Goal: Information Seeking & Learning: Find specific page/section

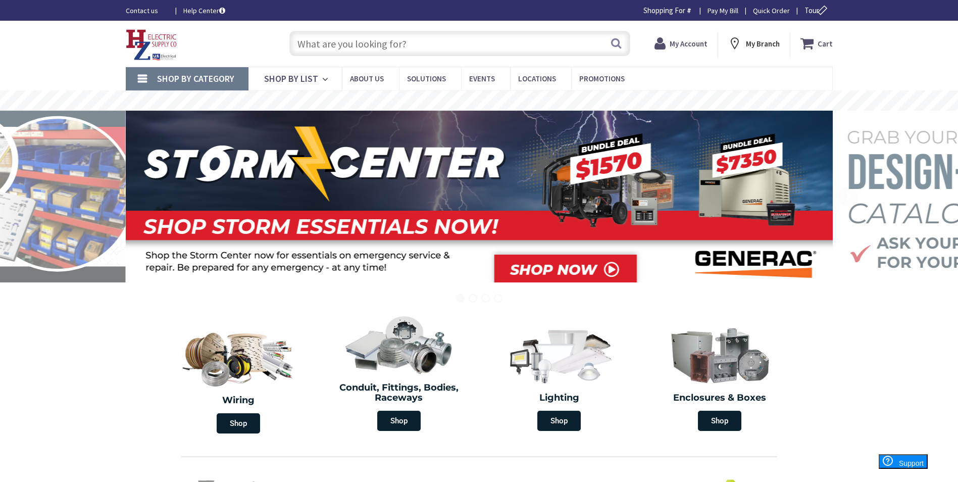
click at [337, 46] on input "text" at bounding box center [459, 43] width 341 height 25
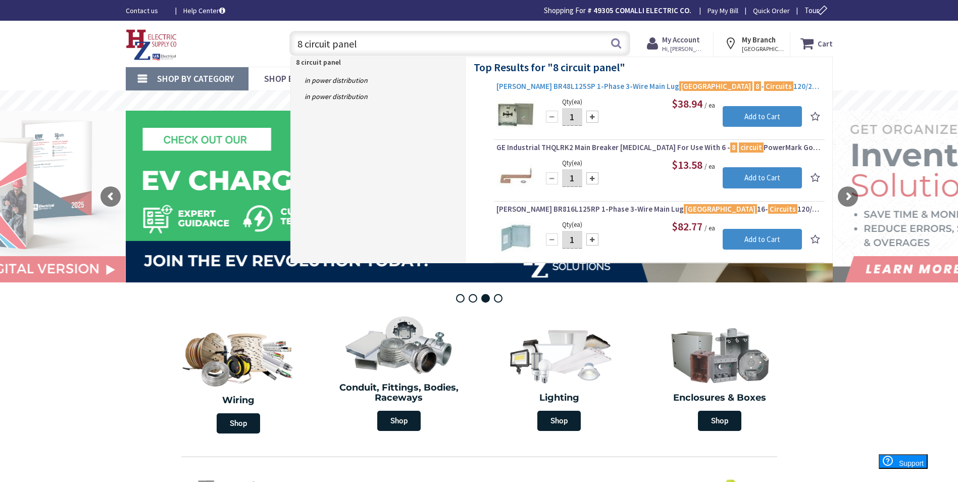
type input "8 circuit panel"
click at [570, 91] on span "Eaton BR48L125SP 1-Phase 3-Wire Main Lug Load Center 8 - Circuits 120/240-Volt …" at bounding box center [659, 86] width 326 height 10
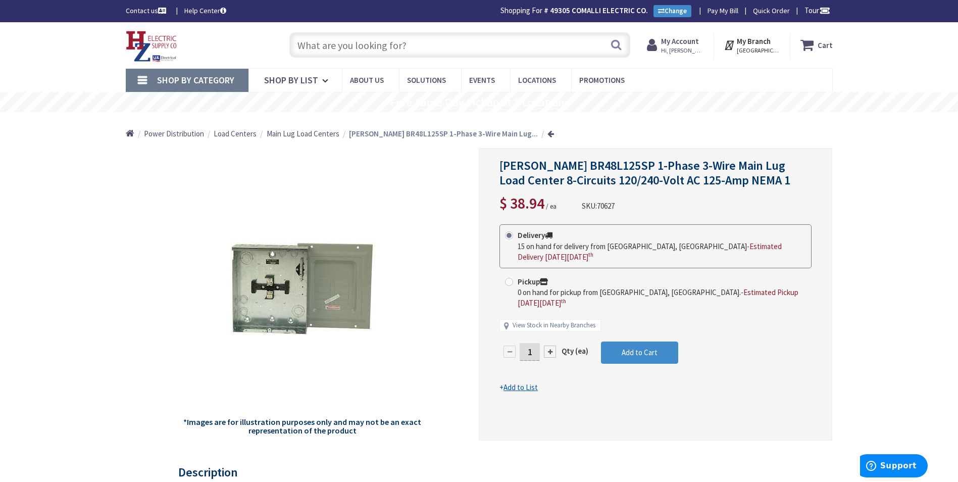
click at [337, 46] on input "text" at bounding box center [459, 44] width 341 height 25
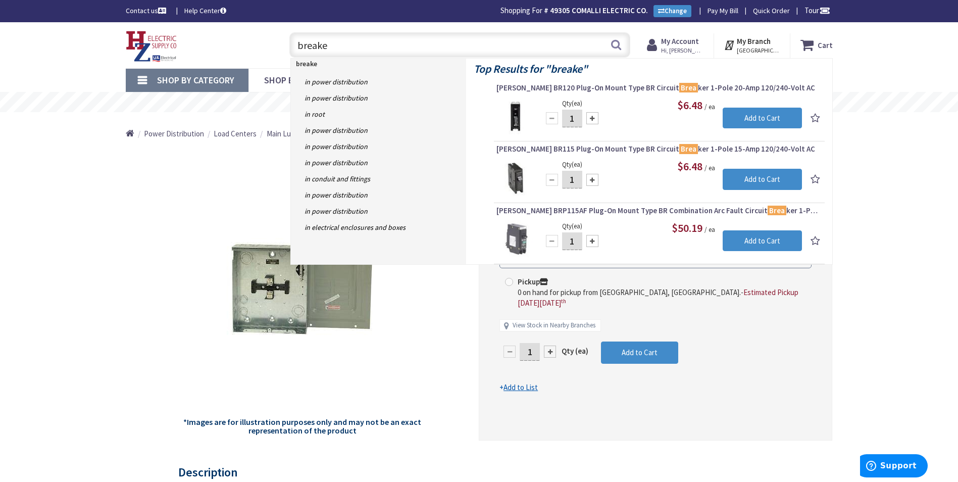
type input "breaker"
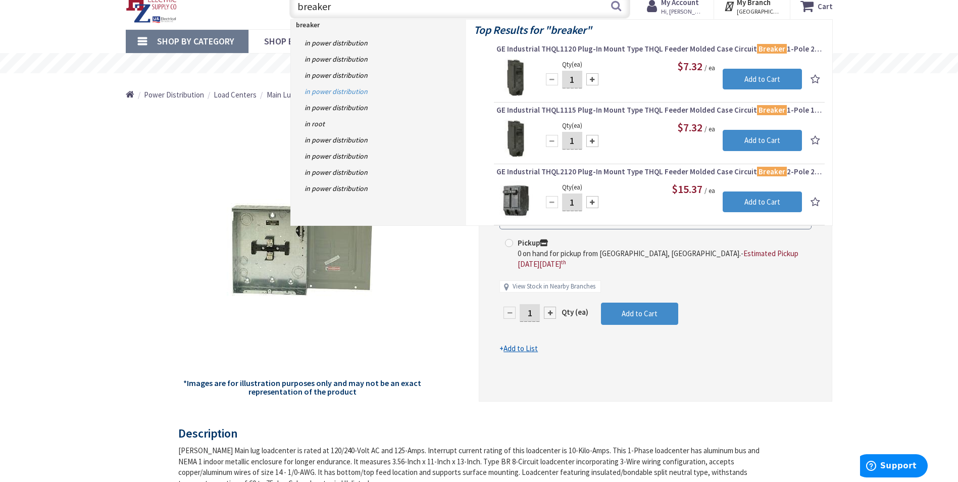
scroll to position [50, 0]
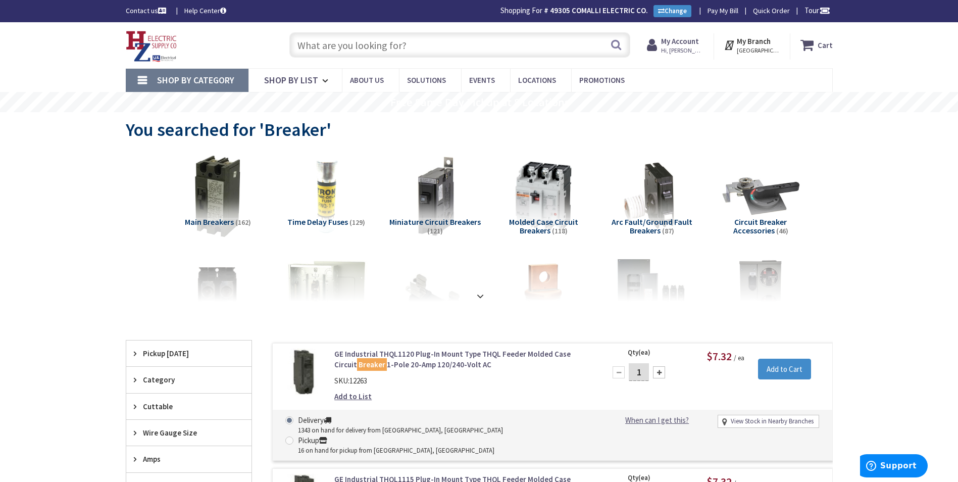
click at [319, 41] on input "text" at bounding box center [459, 44] width 341 height 25
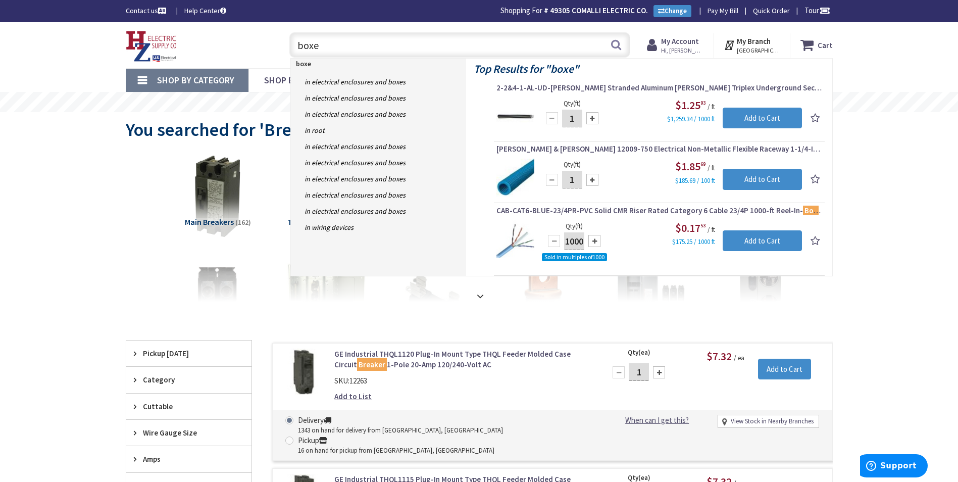
type input "boxes"
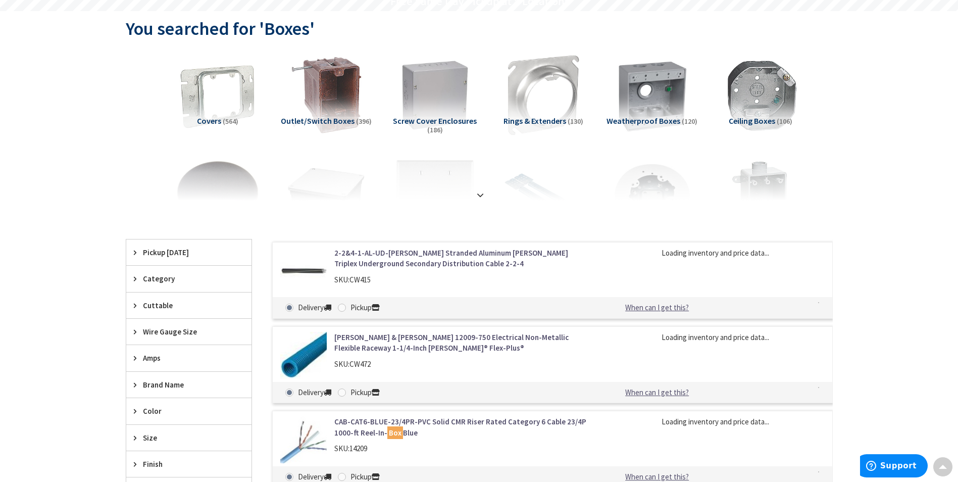
scroll to position [103, 0]
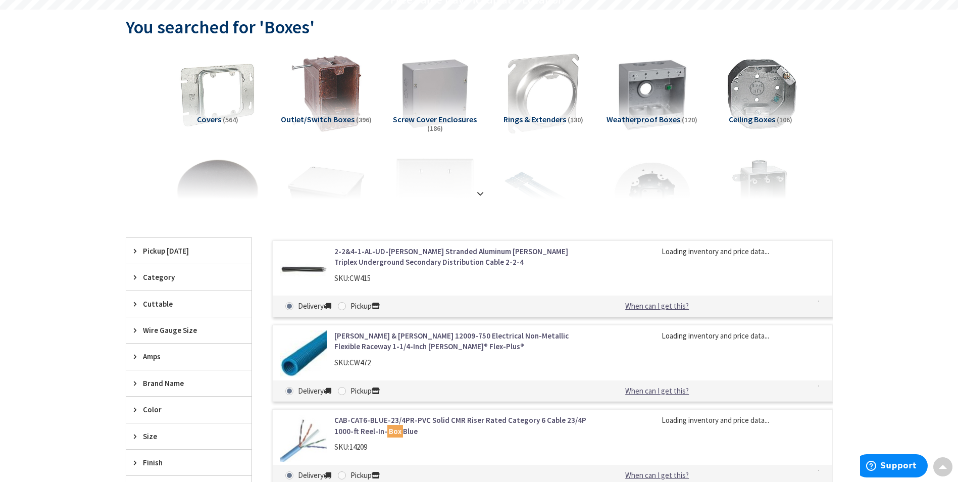
click at [646, 116] on span "Weatherproof Boxes" at bounding box center [643, 119] width 74 height 10
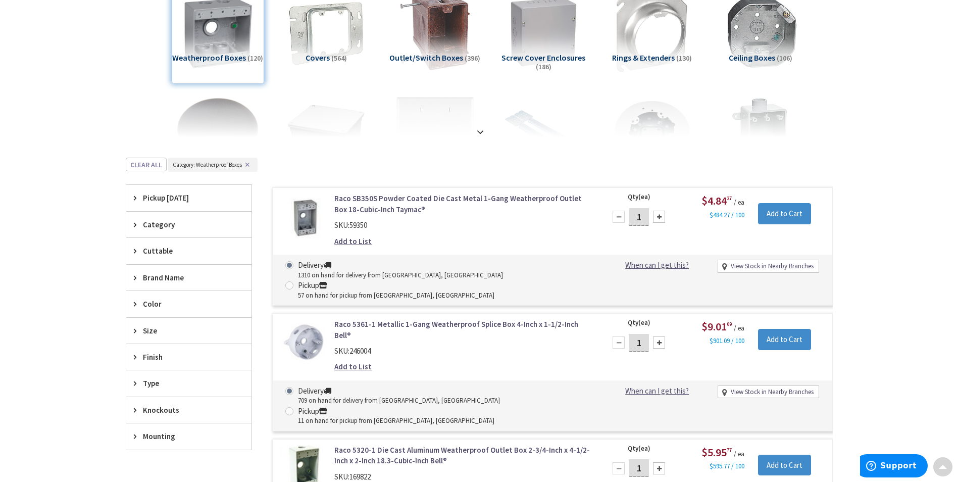
scroll to position [0, 0]
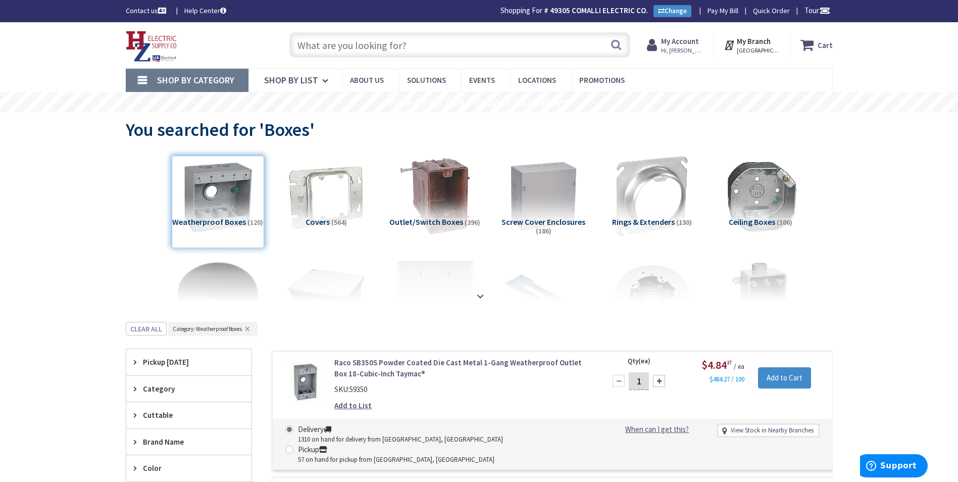
click at [322, 50] on input "text" at bounding box center [459, 44] width 341 height 25
click at [315, 49] on input "text" at bounding box center [459, 44] width 341 height 25
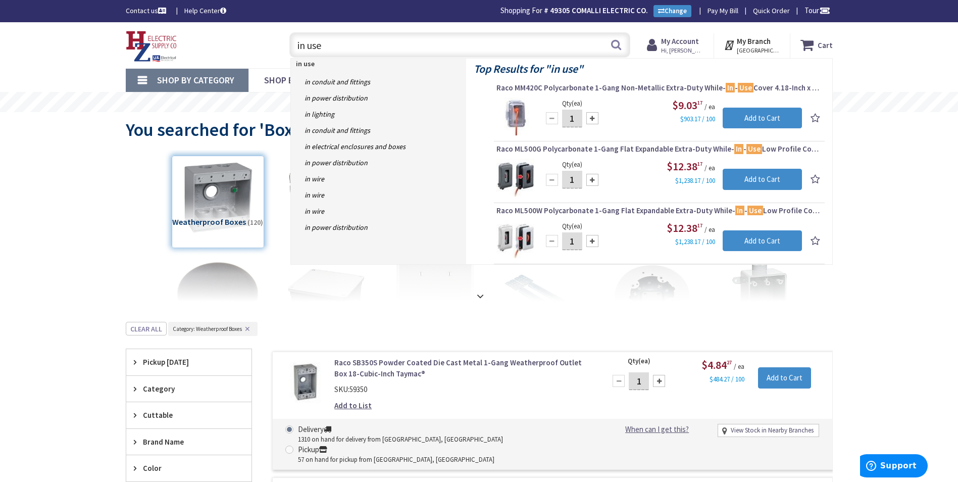
type input "in use"
click at [517, 117] on img at bounding box center [515, 116] width 38 height 38
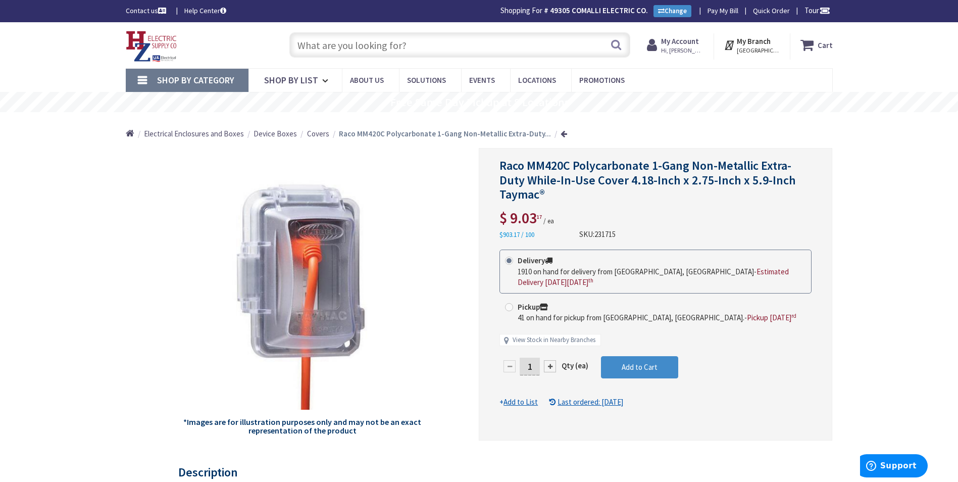
click at [347, 48] on input "text" at bounding box center [459, 44] width 341 height 25
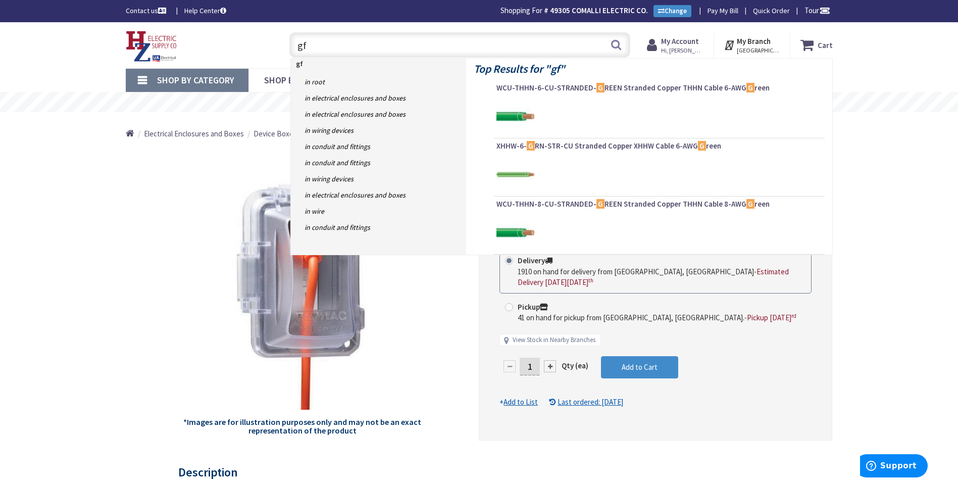
type input "gfi"
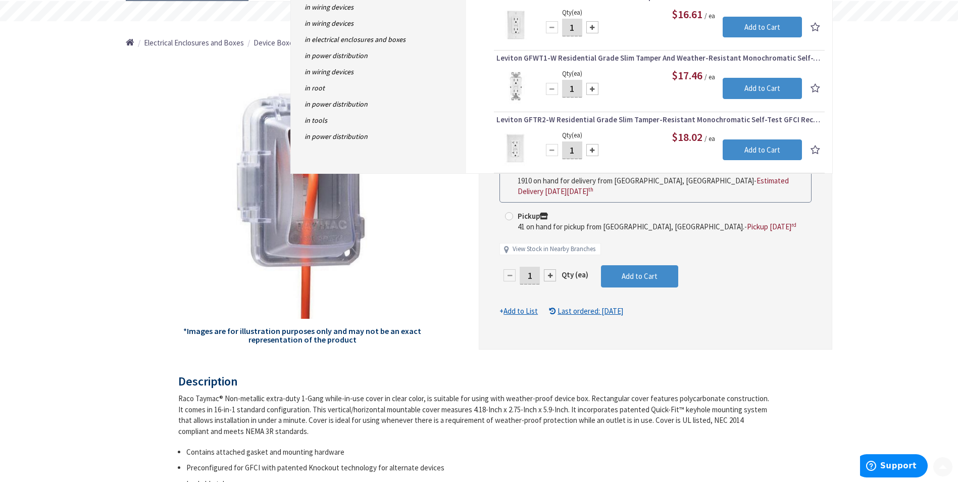
scroll to position [101, 0]
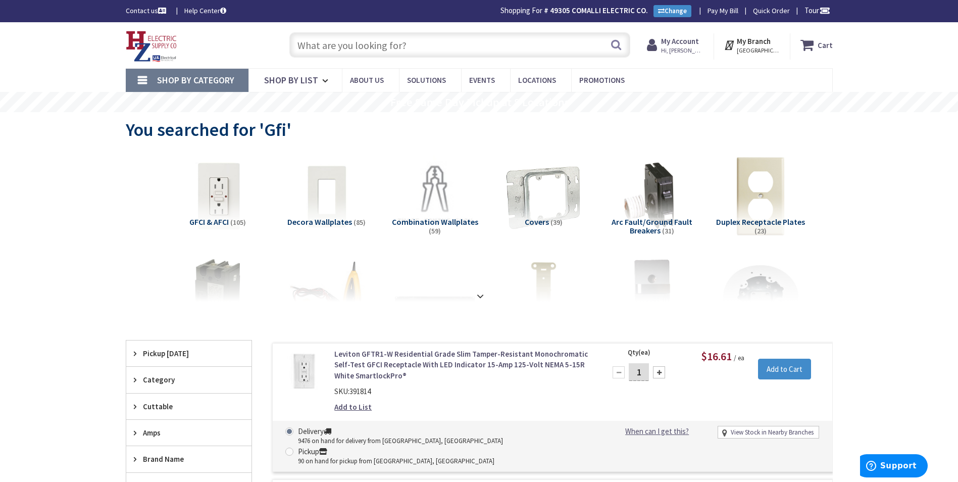
click at [318, 50] on input "text" at bounding box center [459, 44] width 341 height 25
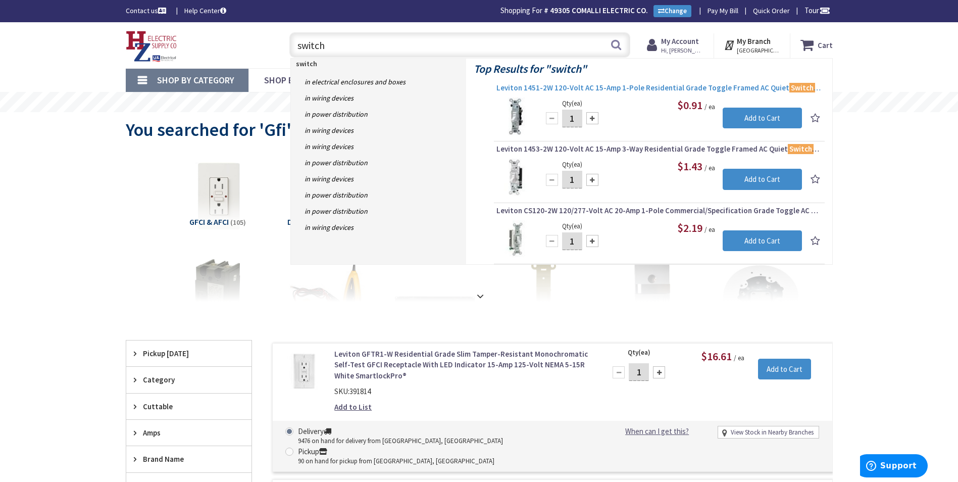
type input "switch"
click at [555, 89] on span "Leviton 1451-2W 120-Volt AC 15-Amp 1-Pole Residential Grade Toggle Framed AC Qu…" at bounding box center [659, 88] width 326 height 10
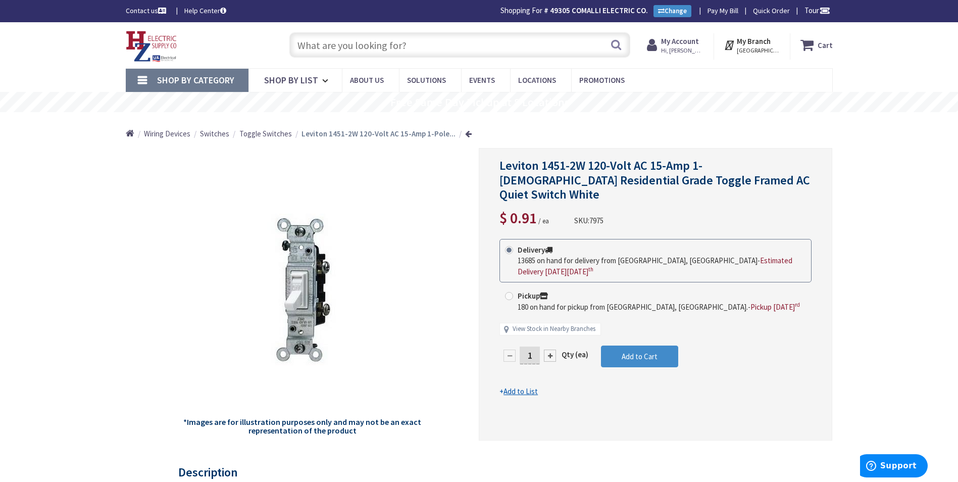
drag, startPoint x: 337, startPoint y: 46, endPoint x: 337, endPoint y: 52, distance: 6.1
click at [337, 52] on input "text" at bounding box center [459, 44] width 341 height 25
type input "12-2 romex"
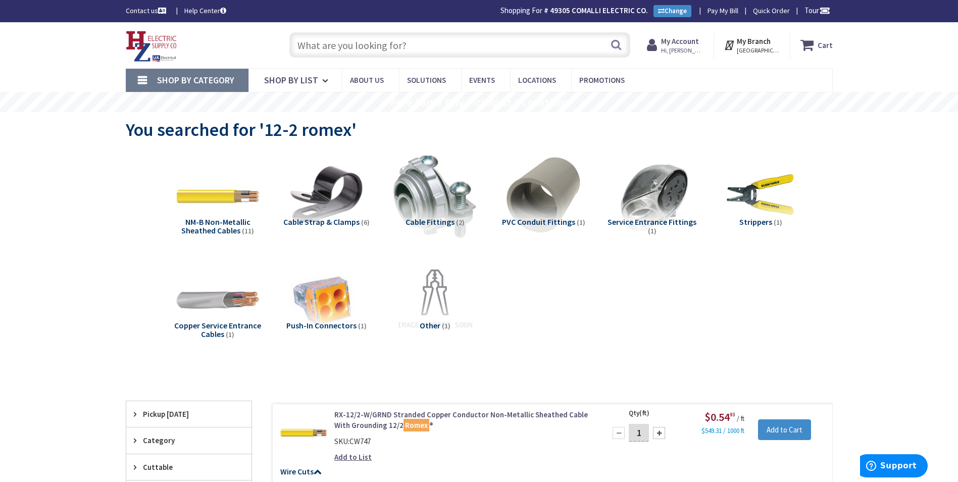
click at [336, 50] on input "text" at bounding box center [459, 44] width 341 height 25
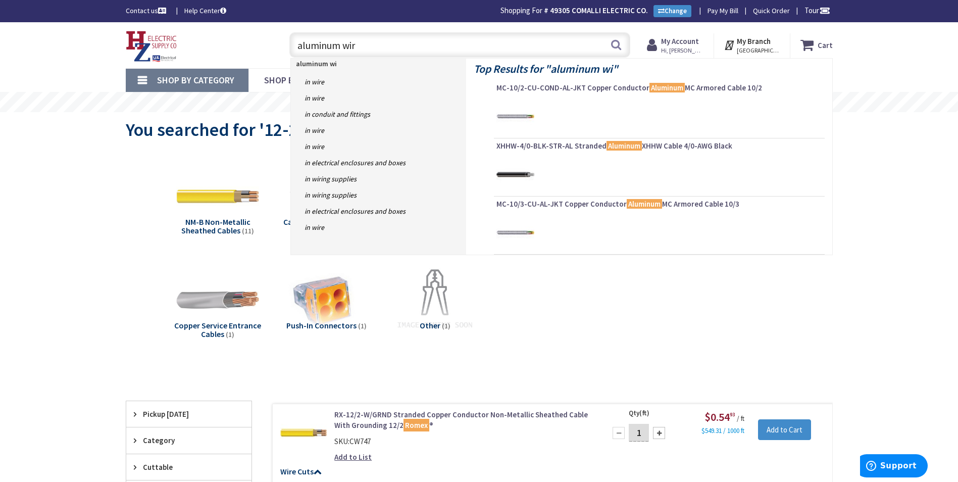
type input "aluminum wire"
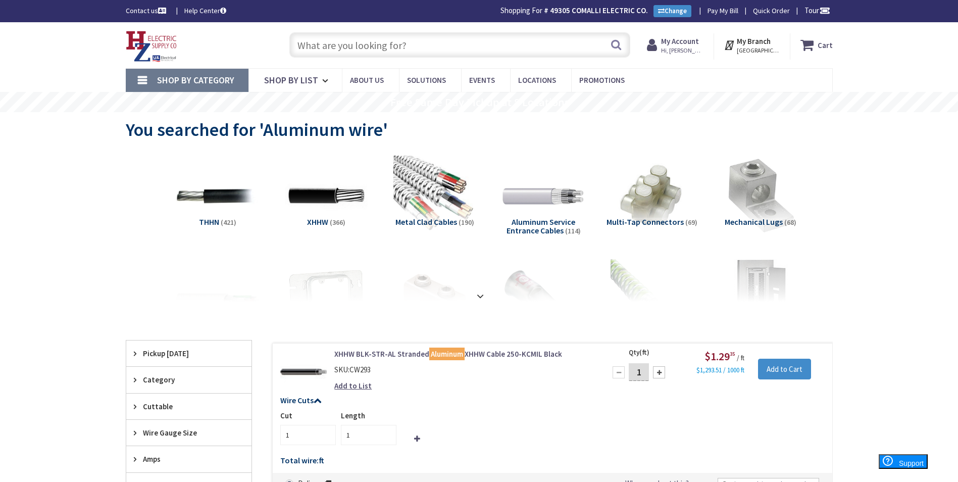
click at [334, 45] on input "text" at bounding box center [459, 44] width 341 height 25
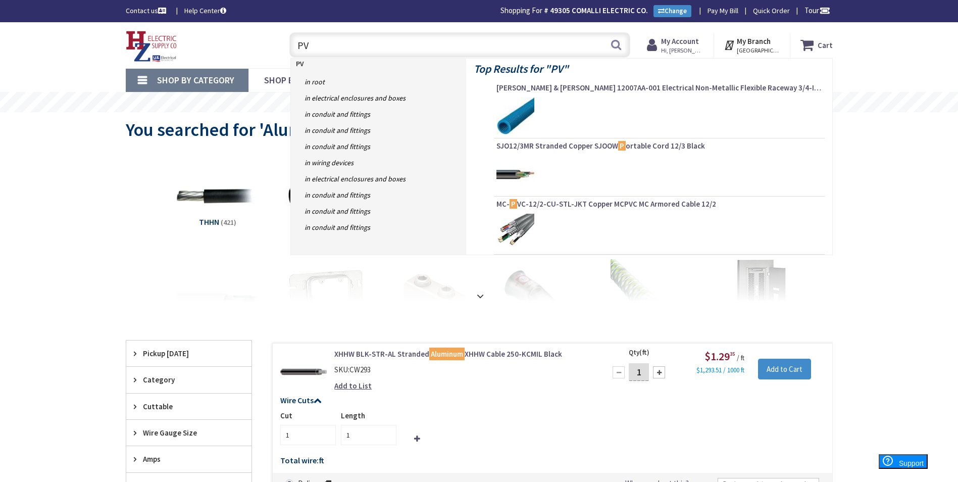
type input "PVC"
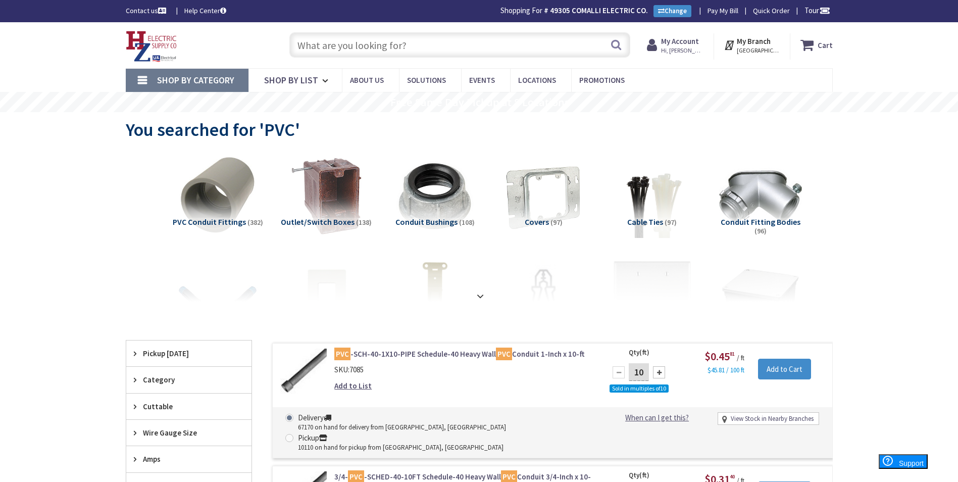
click at [340, 40] on input "text" at bounding box center [459, 44] width 341 height 25
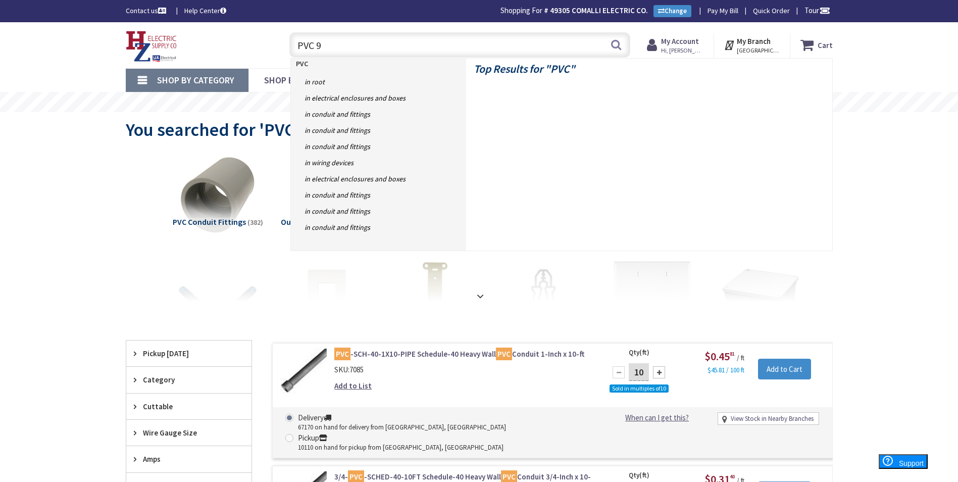
type input "PVC 90"
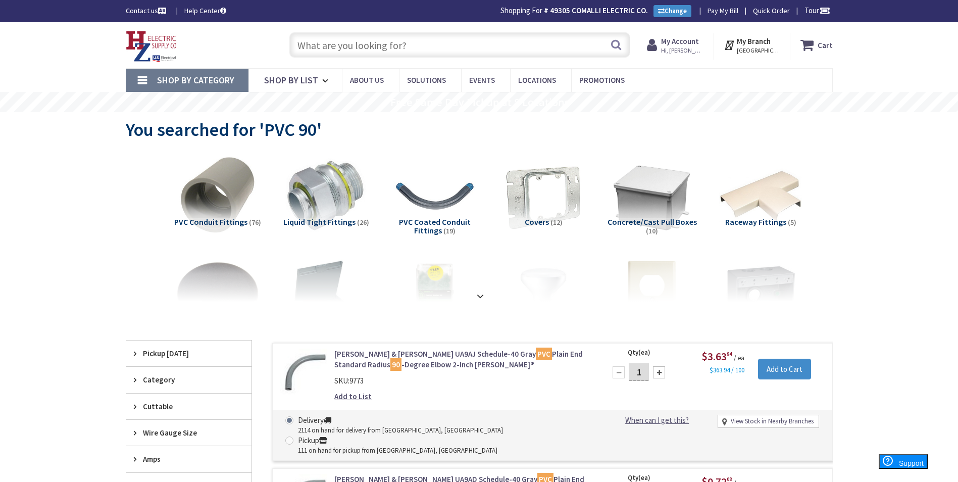
click at [355, 48] on input "text" at bounding box center [459, 44] width 341 height 25
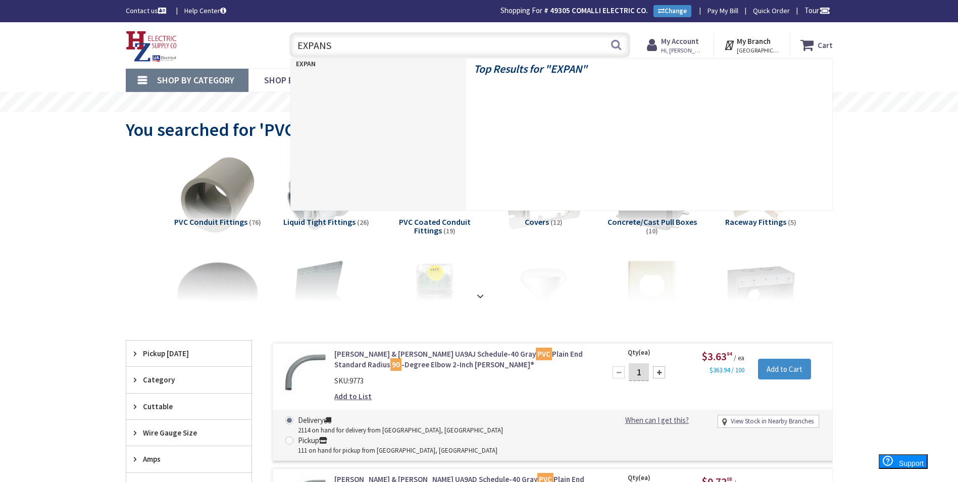
type input "EXPANSI"
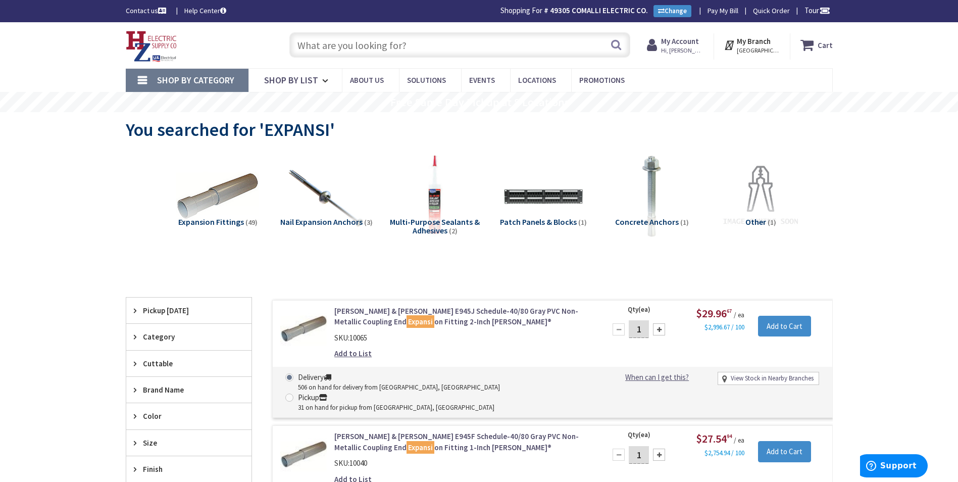
click at [333, 46] on input "text" at bounding box center [459, 44] width 341 height 25
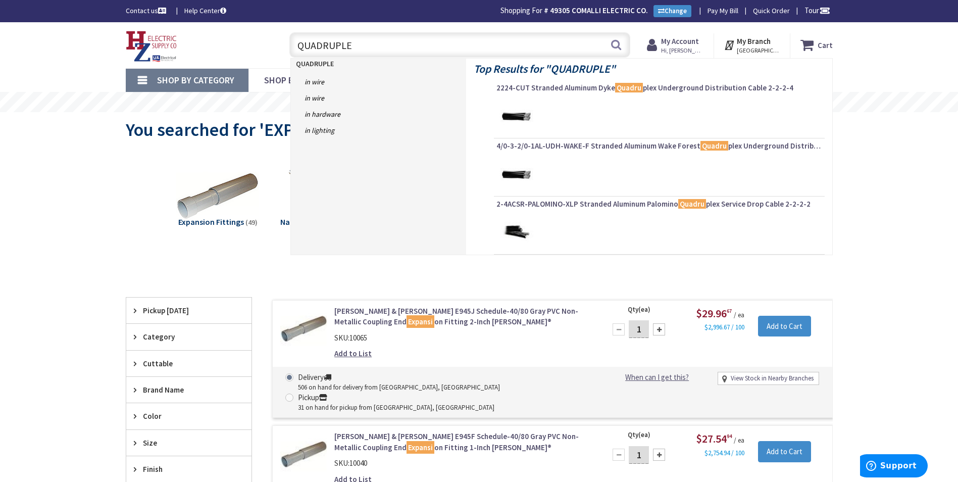
type input "QUADRUPLEX"
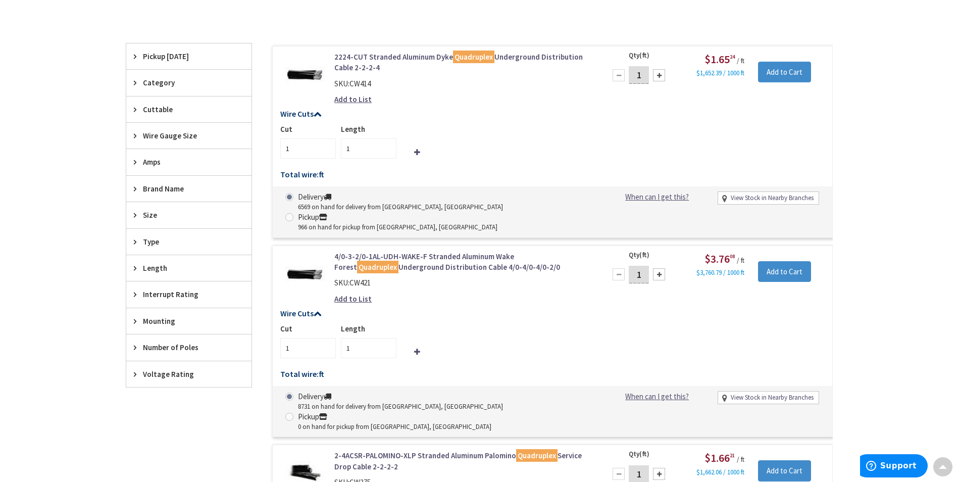
scroll to position [355, 0]
